Goal: Register for event/course

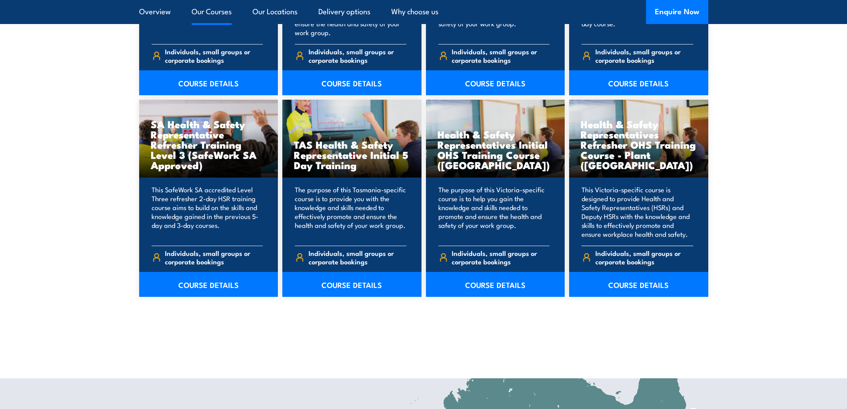
scroll to position [1289, 0]
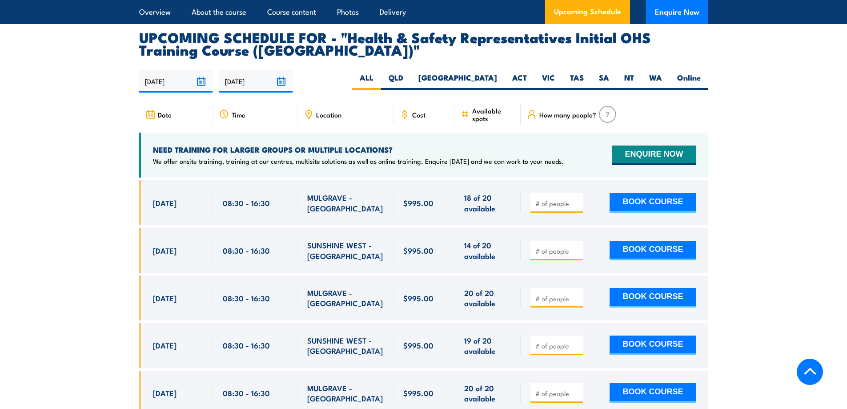
scroll to position [1512, 0]
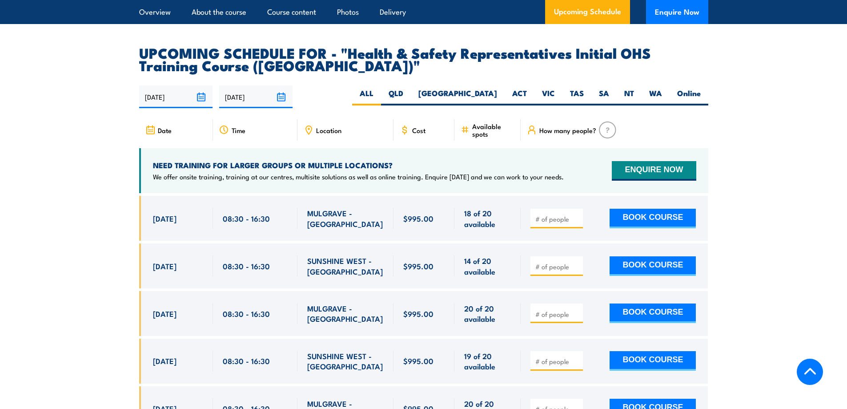
click at [283, 353] on div "08:30 - 16:30" at bounding box center [255, 360] width 65 height 21
click at [60, 204] on section "UPCOMING SCHEDULE FOR - "Health & Safety Representatives Initial OHS Training C…" at bounding box center [423, 245] width 847 height 398
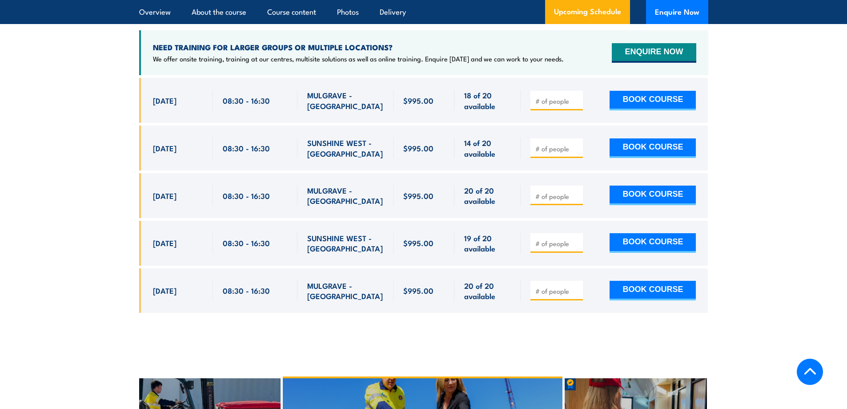
scroll to position [1645, 0]
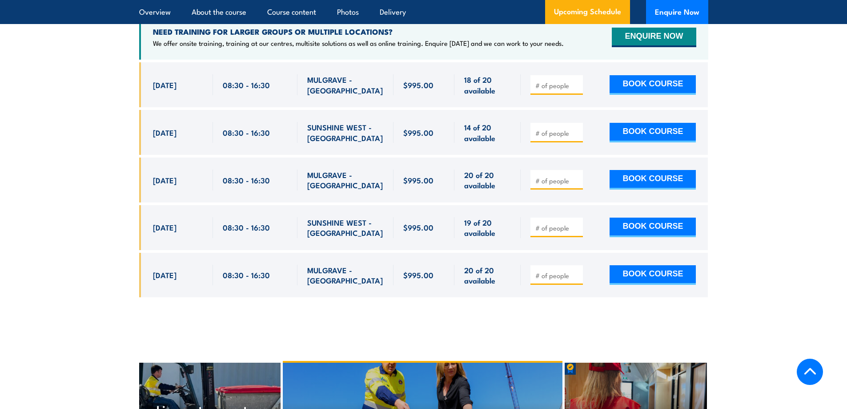
click at [795, 175] on section "UPCOMING SCHEDULE FOR - "Health & Safety Representatives Initial OHS Training C…" at bounding box center [423, 112] width 847 height 398
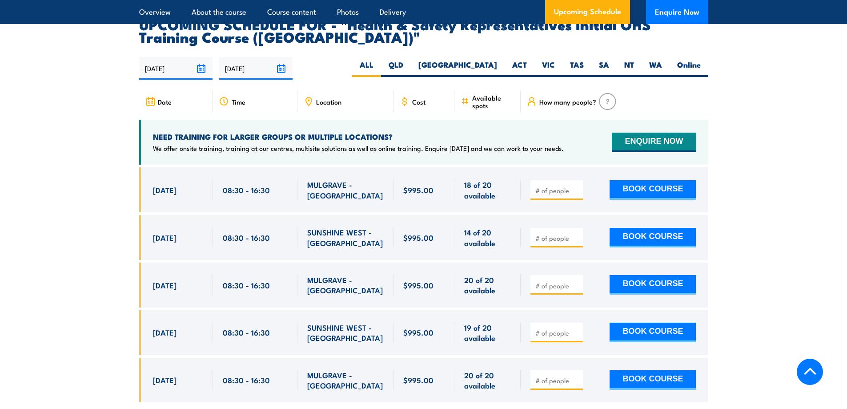
scroll to position [1556, 0]
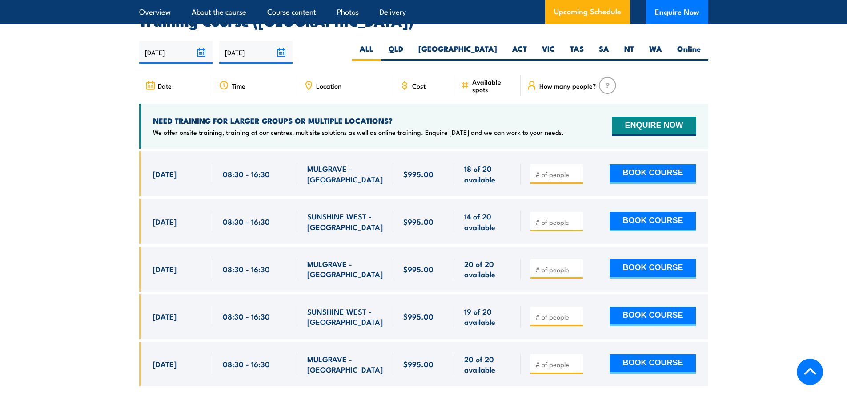
click at [551, 312] on input "number" at bounding box center [557, 316] width 44 height 9
click at [574, 312] on input "1" at bounding box center [557, 316] width 44 height 9
click at [575, 312] on input "2" at bounding box center [557, 316] width 44 height 9
click at [575, 312] on input "3" at bounding box center [557, 316] width 44 height 9
click at [575, 312] on input "4" at bounding box center [557, 316] width 44 height 9
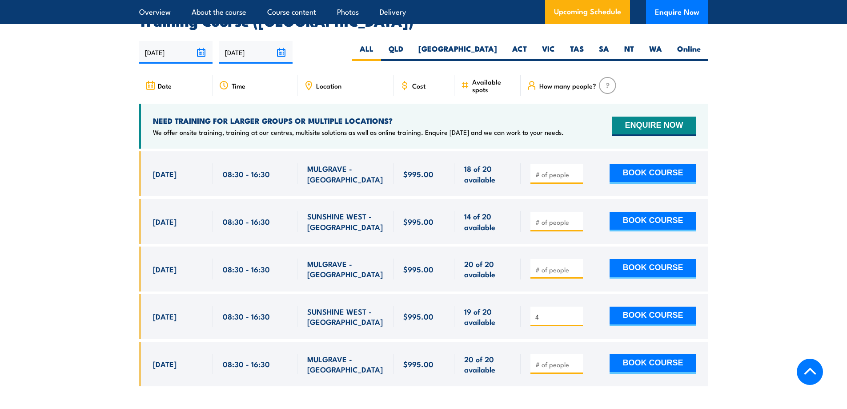
click at [577, 308] on div "4" at bounding box center [556, 316] width 52 height 20
click at [575, 312] on input "3" at bounding box center [557, 316] width 44 height 9
click at [575, 312] on input "2" at bounding box center [557, 316] width 44 height 9
type input "1"
click at [575, 312] on input "1" at bounding box center [557, 316] width 44 height 9
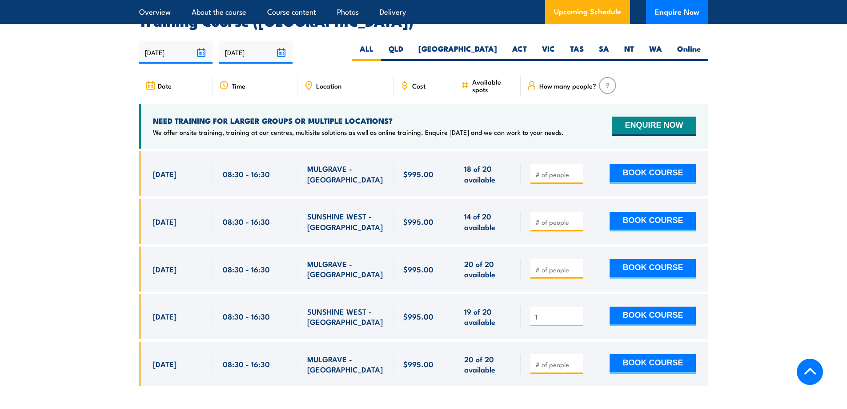
click at [575, 312] on input "1" at bounding box center [557, 316] width 44 height 9
click at [584, 313] on div "1 BOOK COURSE" at bounding box center [612, 316] width 165 height 21
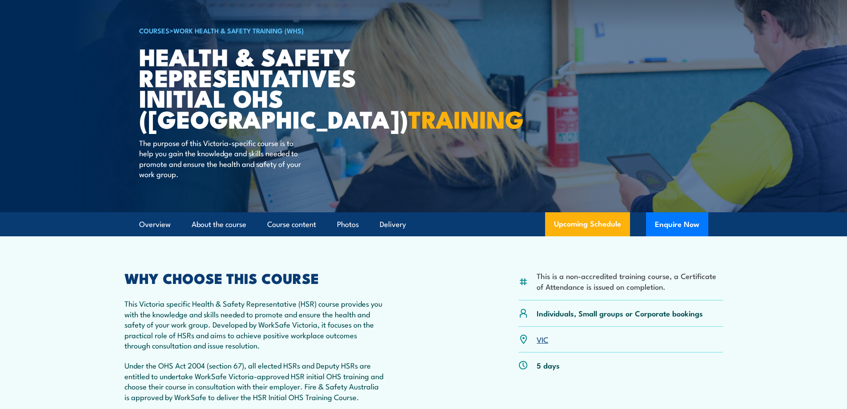
scroll to position [0, 0]
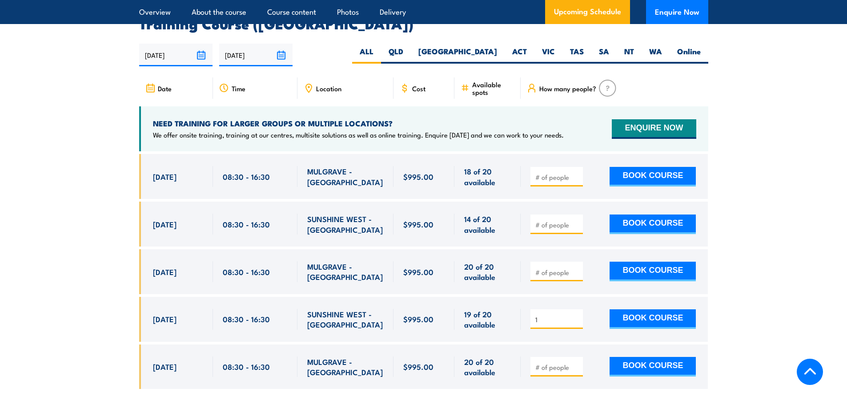
scroll to position [1556, 0]
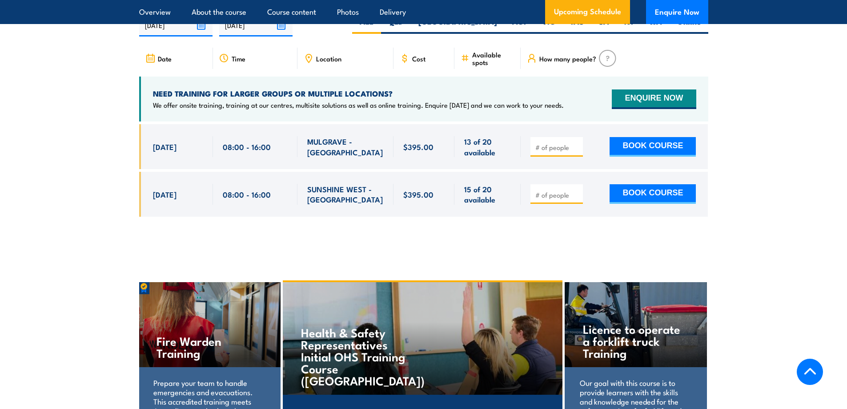
scroll to position [1467, 0]
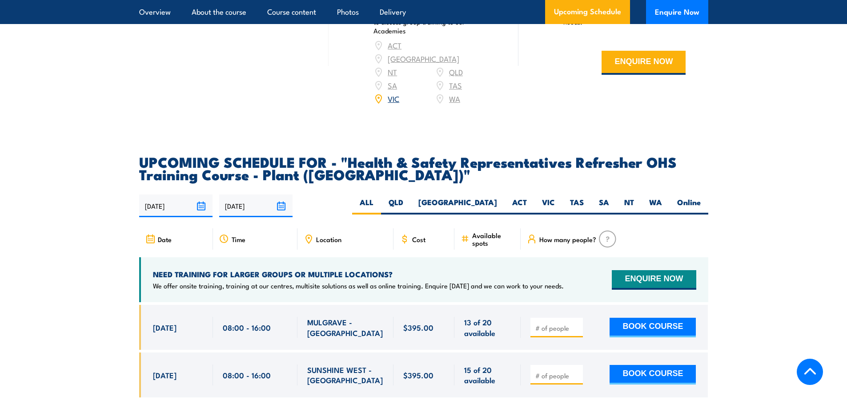
click at [249, 281] on p "We offer onsite training, training at our centres, multisite solutions as well …" at bounding box center [358, 285] width 411 height 9
click at [554, 197] on label "VIC" at bounding box center [548, 205] width 28 height 17
click at [555, 197] on input "VIC" at bounding box center [558, 200] width 6 height 6
radio input "true"
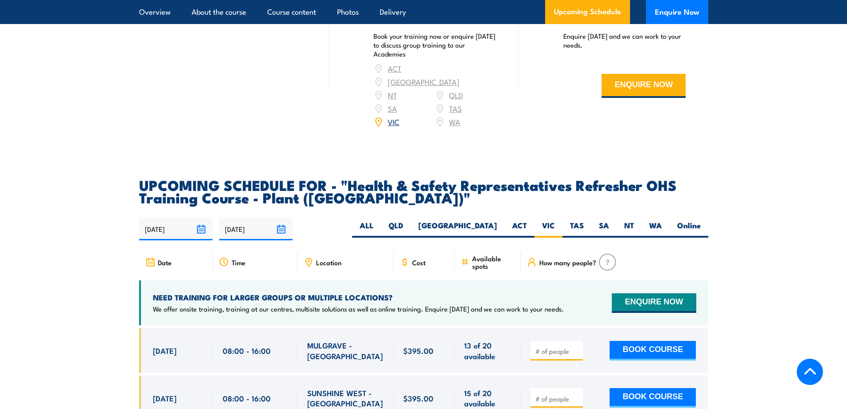
scroll to position [1466, 0]
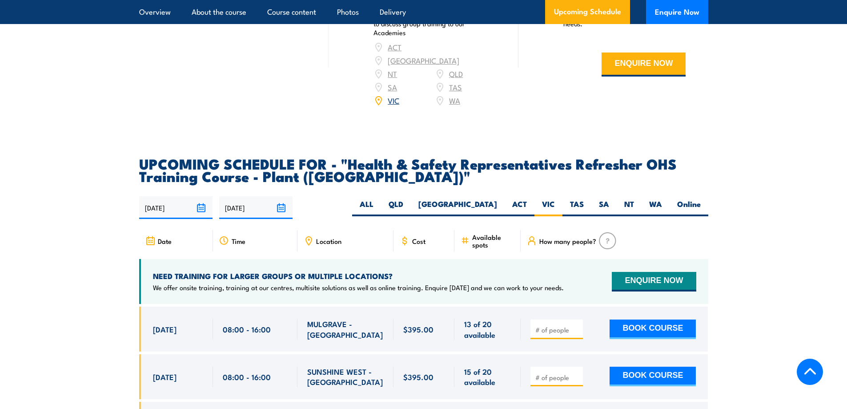
click at [777, 323] on section "UPCOMING SCHEDULE FOR - "Health & Safety Representatives Refresher OHS Training…" at bounding box center [423, 308] width 847 height 302
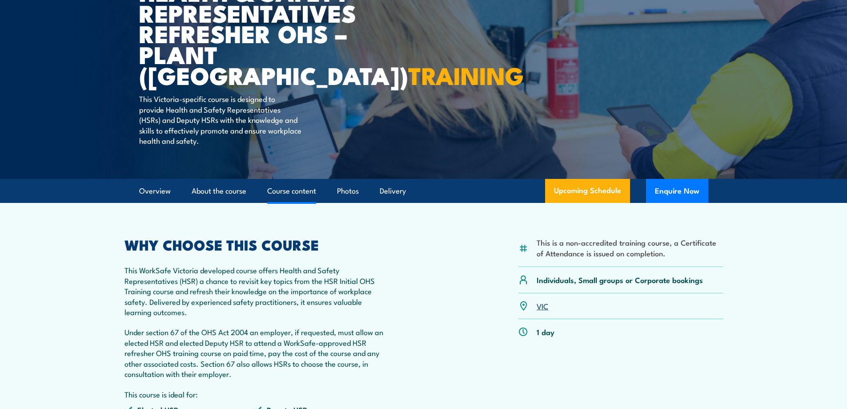
scroll to position [178, 0]
